Goal: Task Accomplishment & Management: Manage account settings

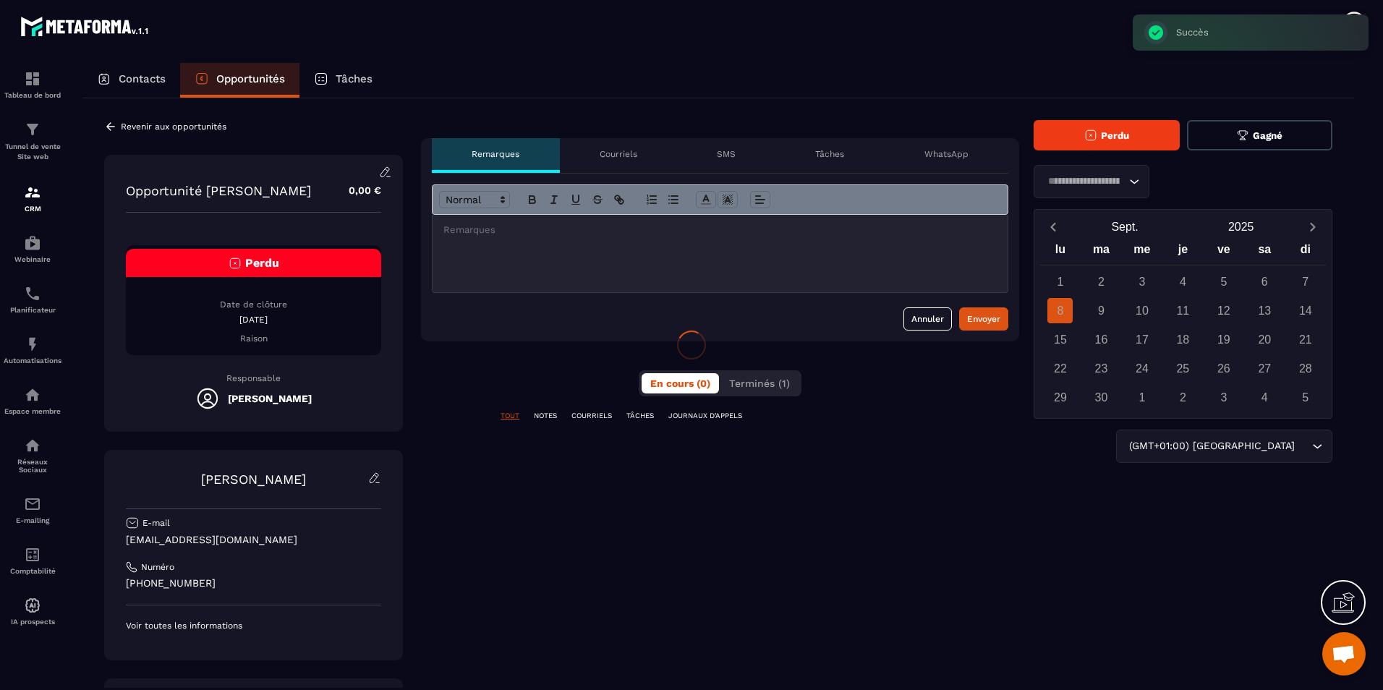
scroll to position [443, 0]
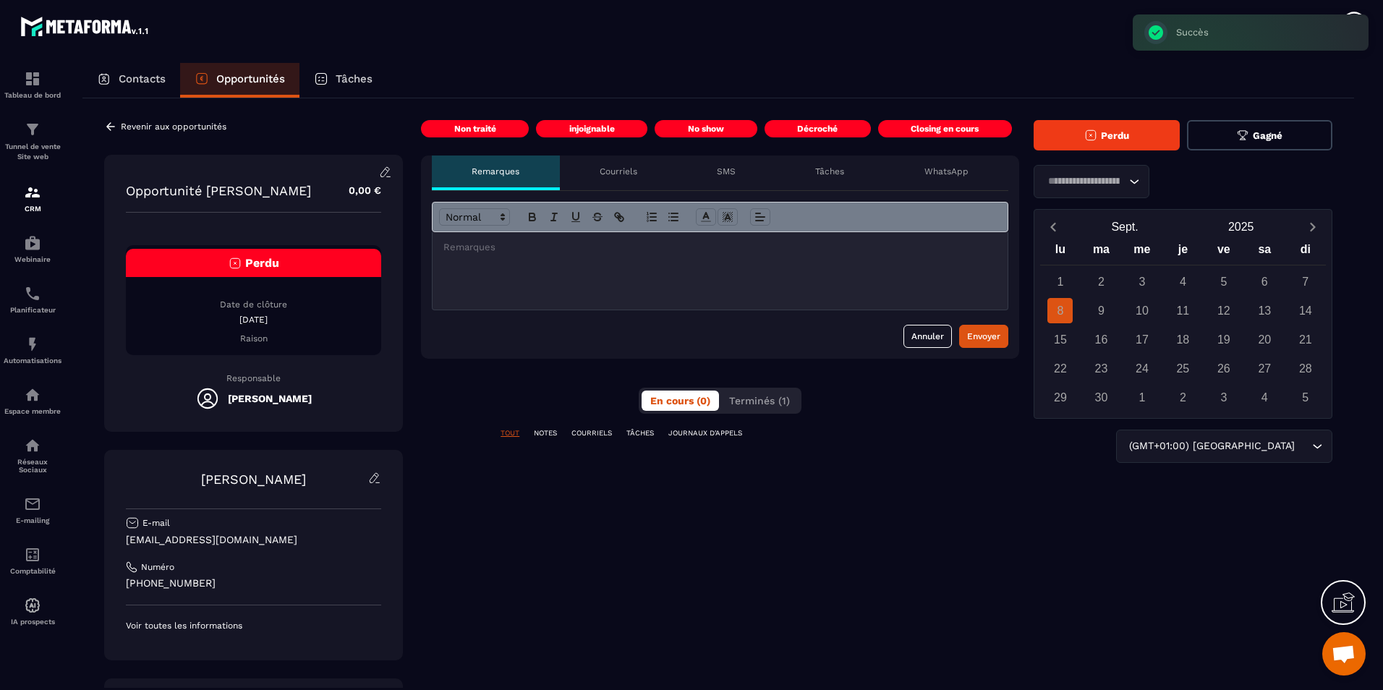
click at [1126, 136] on span "Perdu" at bounding box center [1115, 135] width 28 height 11
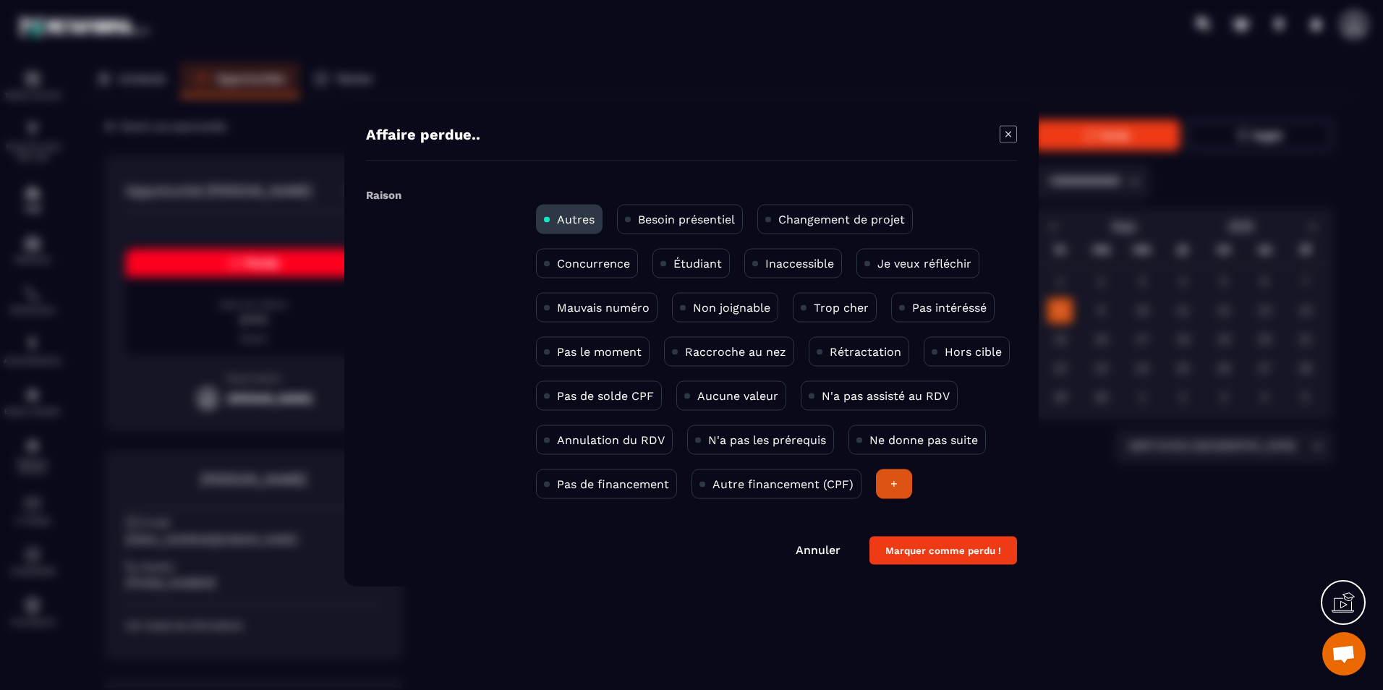
click at [601, 249] on div "Concurrence" at bounding box center [587, 264] width 102 height 30
click at [608, 263] on p "Concurrence" at bounding box center [593, 264] width 73 height 14
click at [951, 539] on button "Marquer comme perdu !" at bounding box center [943, 551] width 148 height 28
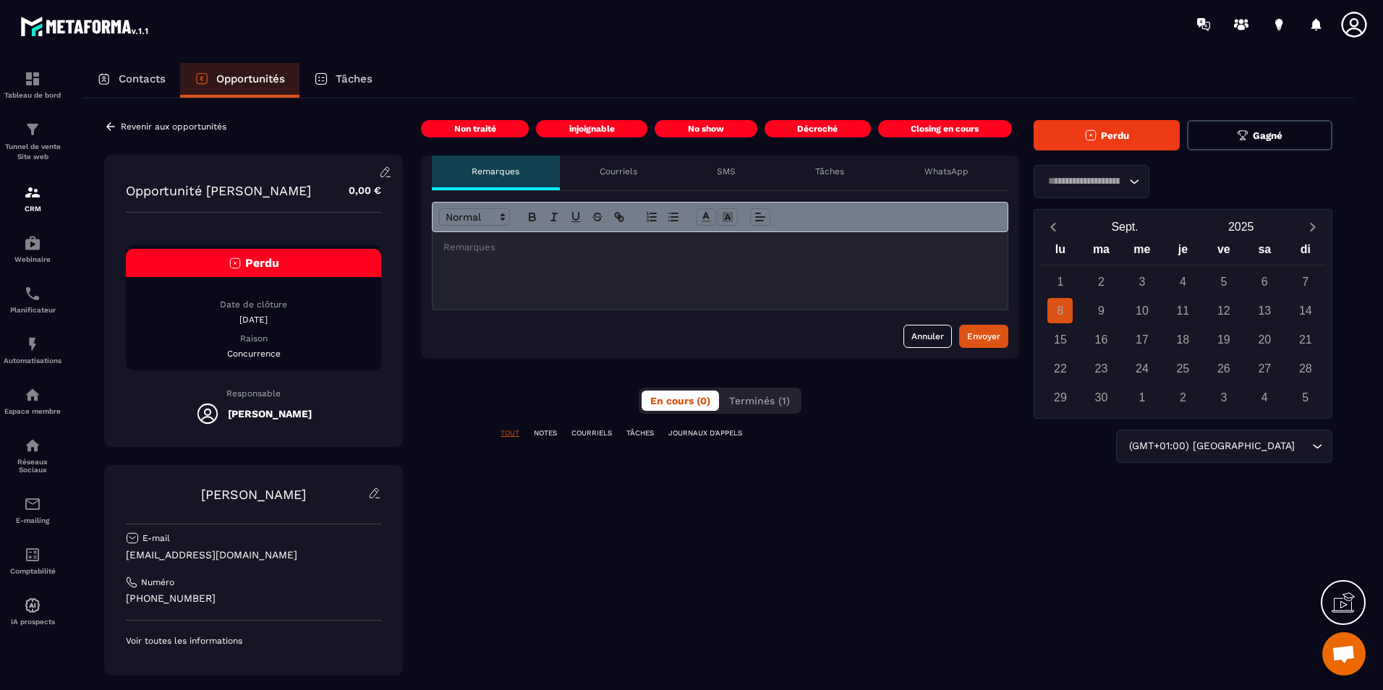
click at [153, 85] on div "Contacts" at bounding box center [131, 80] width 98 height 35
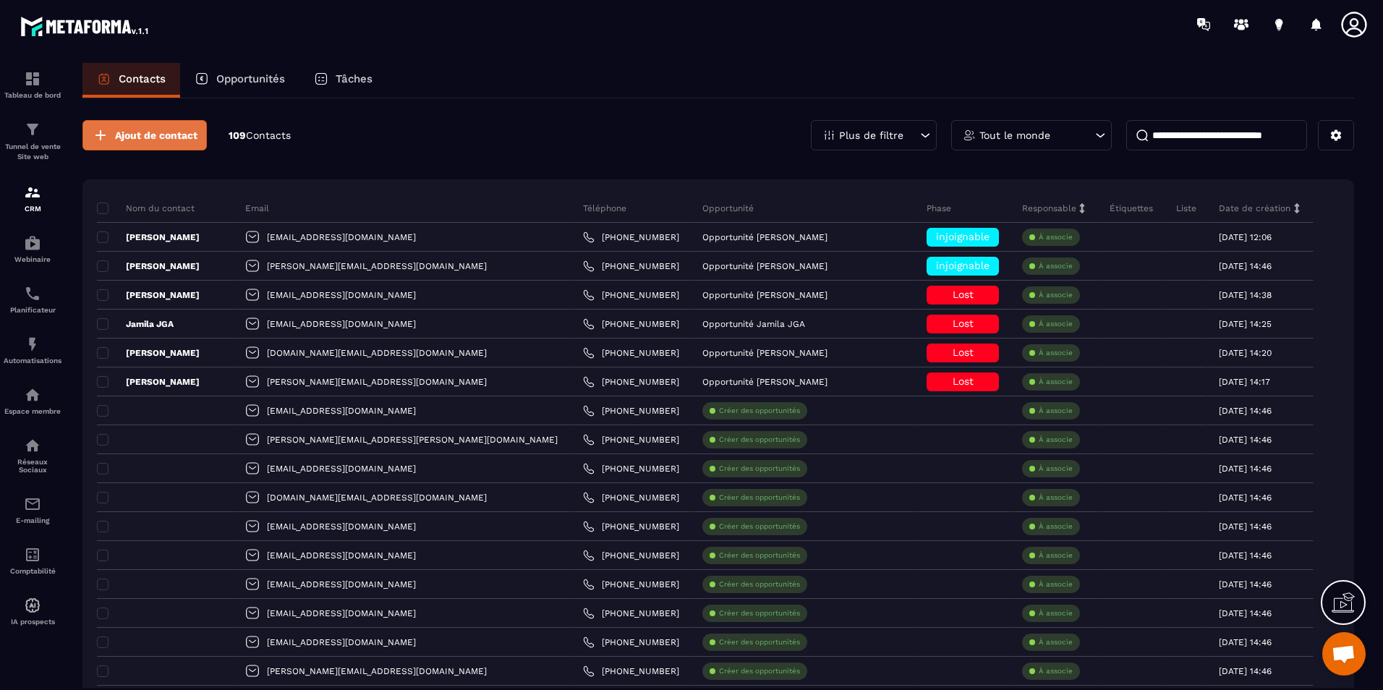
click at [154, 132] on span "Ajout de contact" at bounding box center [156, 135] width 82 height 14
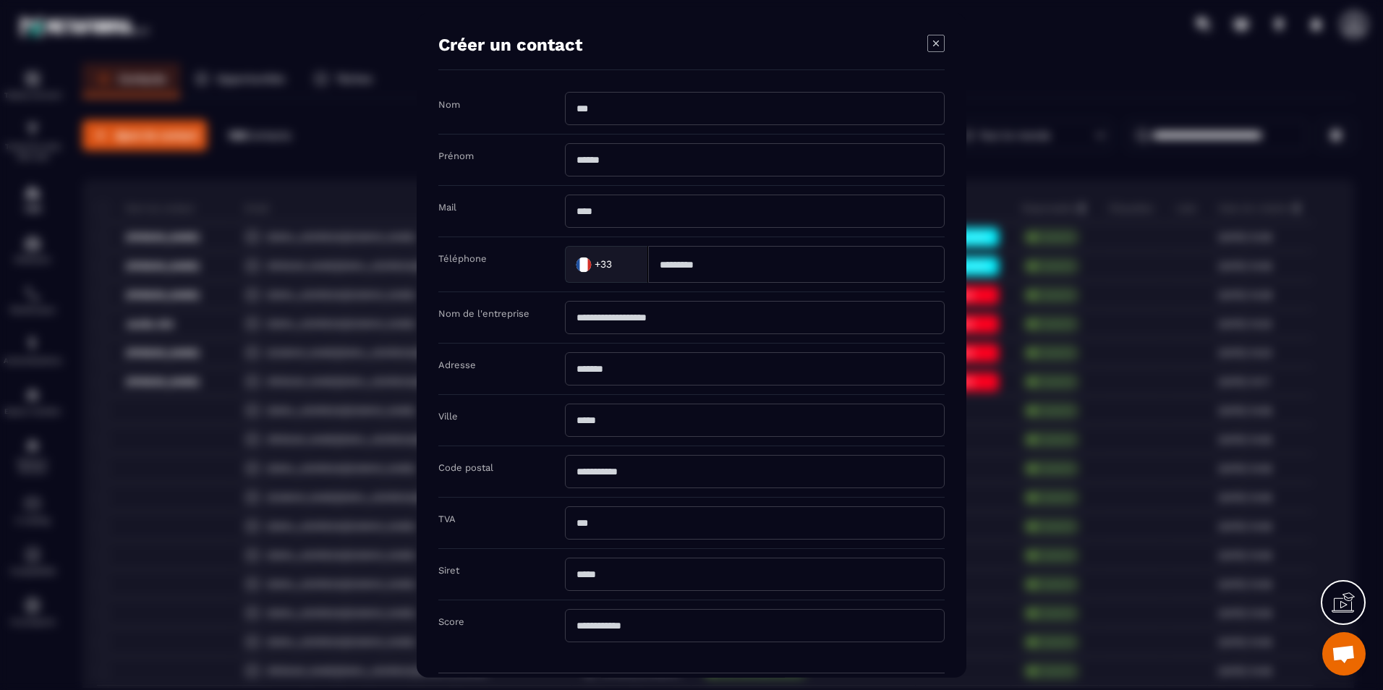
click at [948, 46] on div "Créer un contact Nom Prénom Mail Téléphone +33 Loading... Nom de l'entreprise A…" at bounding box center [692, 345] width 550 height 665
click at [944, 45] on icon "Modal window" at bounding box center [935, 43] width 17 height 17
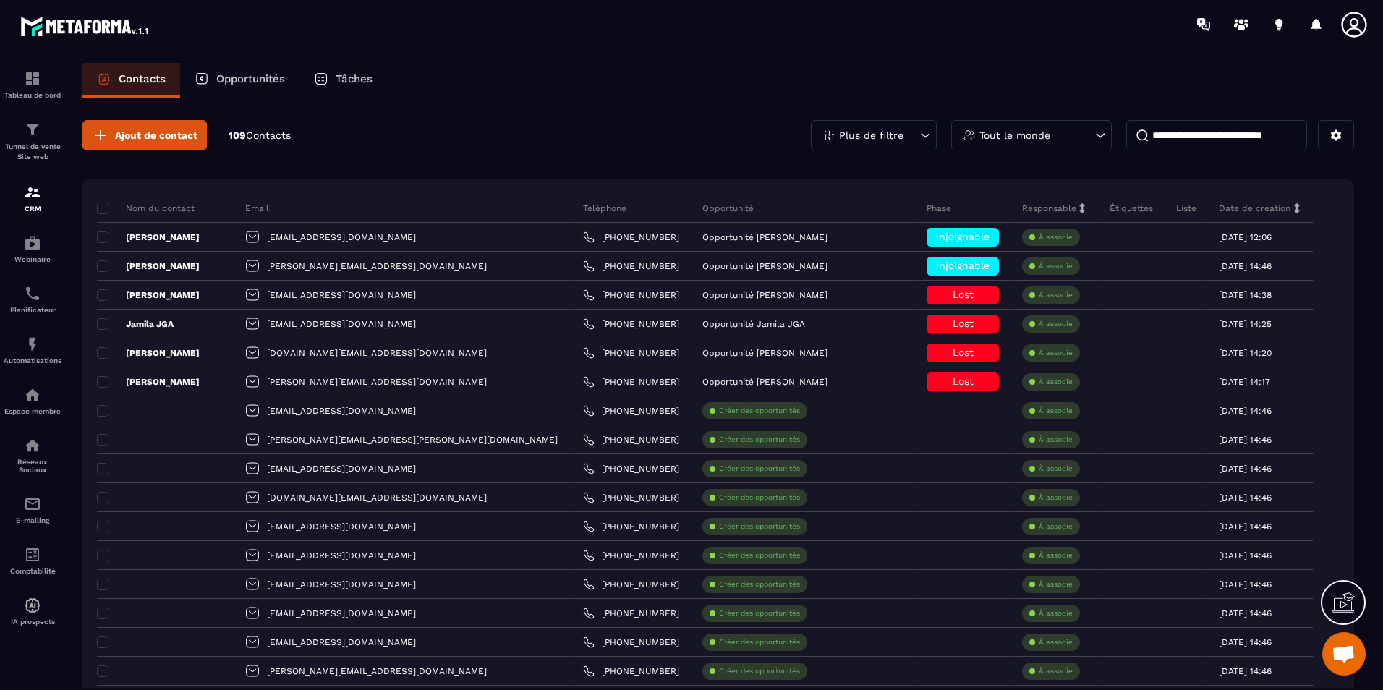
click at [1181, 137] on input at bounding box center [1216, 135] width 181 height 30
paste input "**********"
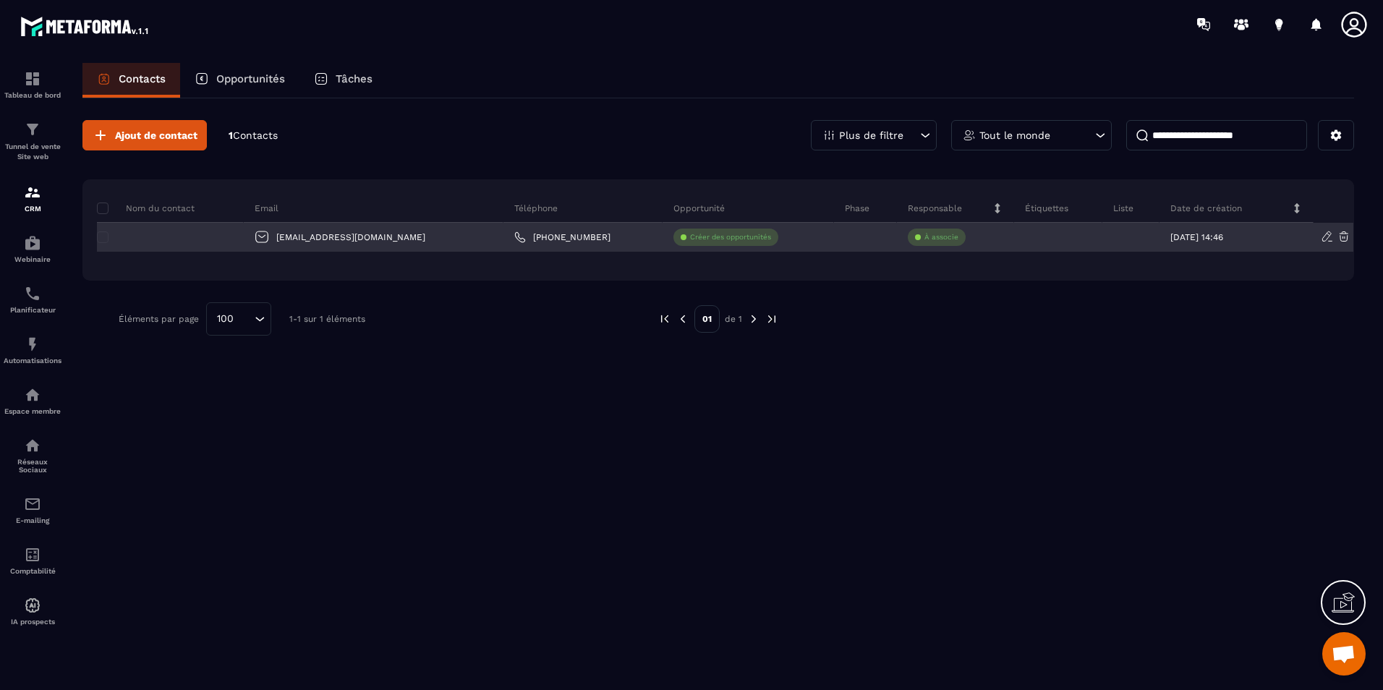
type input "**********"
click at [208, 232] on div at bounding box center [170, 237] width 147 height 29
